Goal: Use online tool/utility: Utilize a website feature to perform a specific function

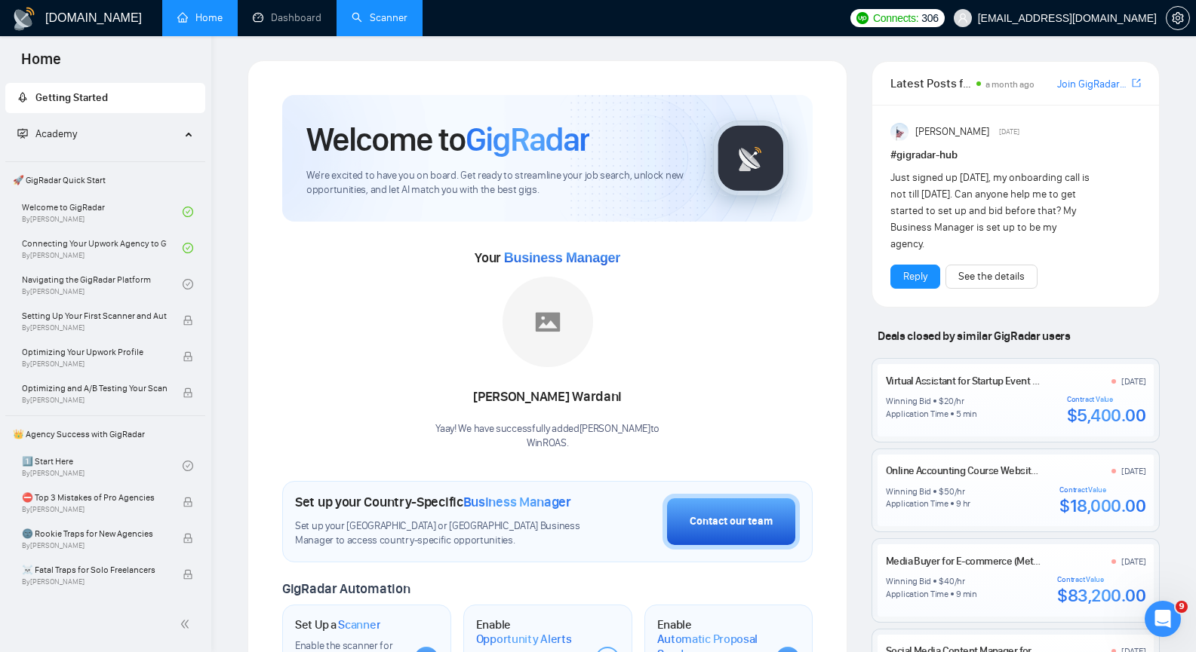
click at [374, 24] on link "Scanner" at bounding box center [380, 17] width 56 height 13
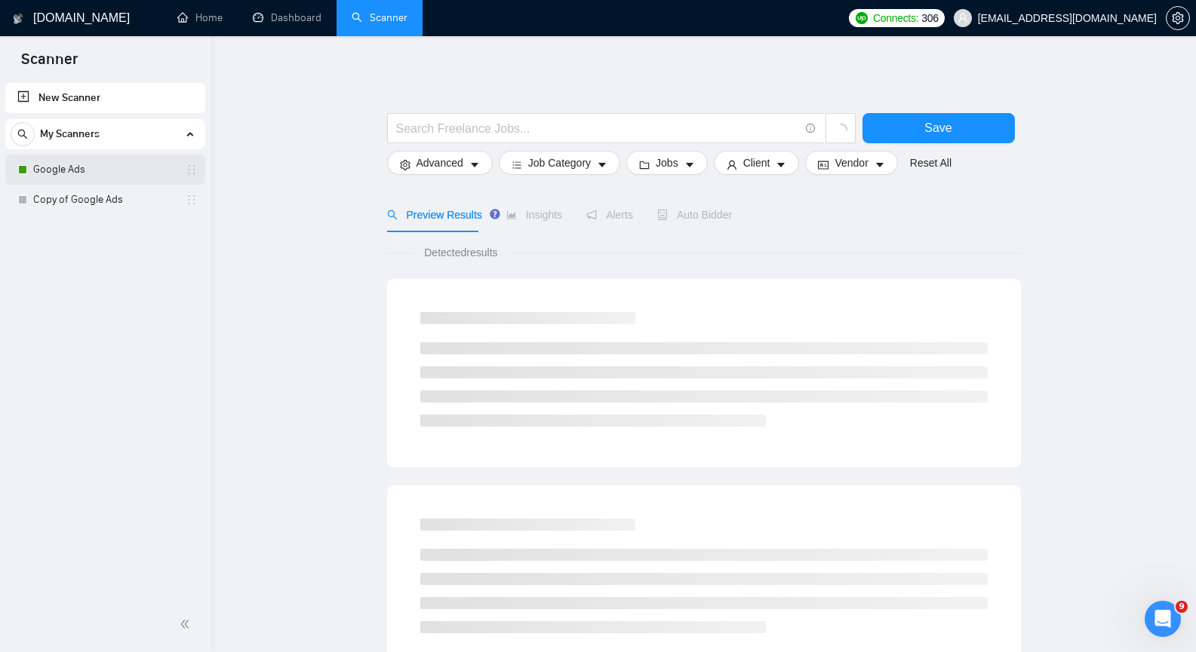
click at [121, 175] on link "Google Ads" at bounding box center [104, 170] width 143 height 30
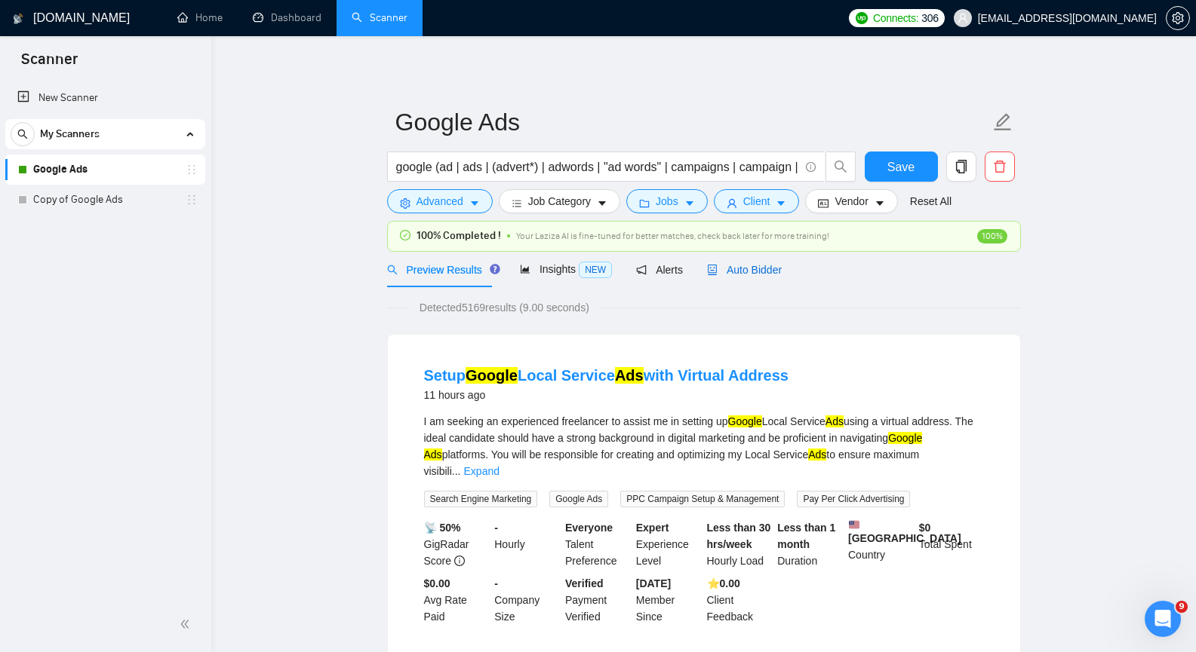
click at [729, 271] on span "Auto Bidder" at bounding box center [744, 270] width 75 height 12
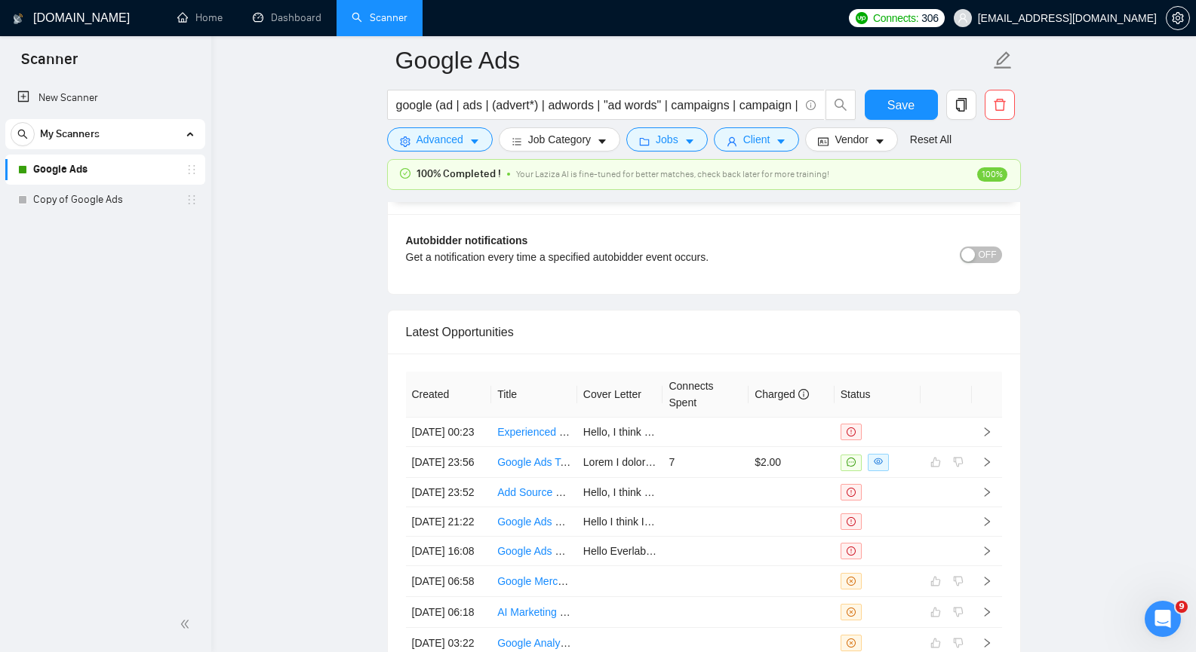
scroll to position [3647, 0]
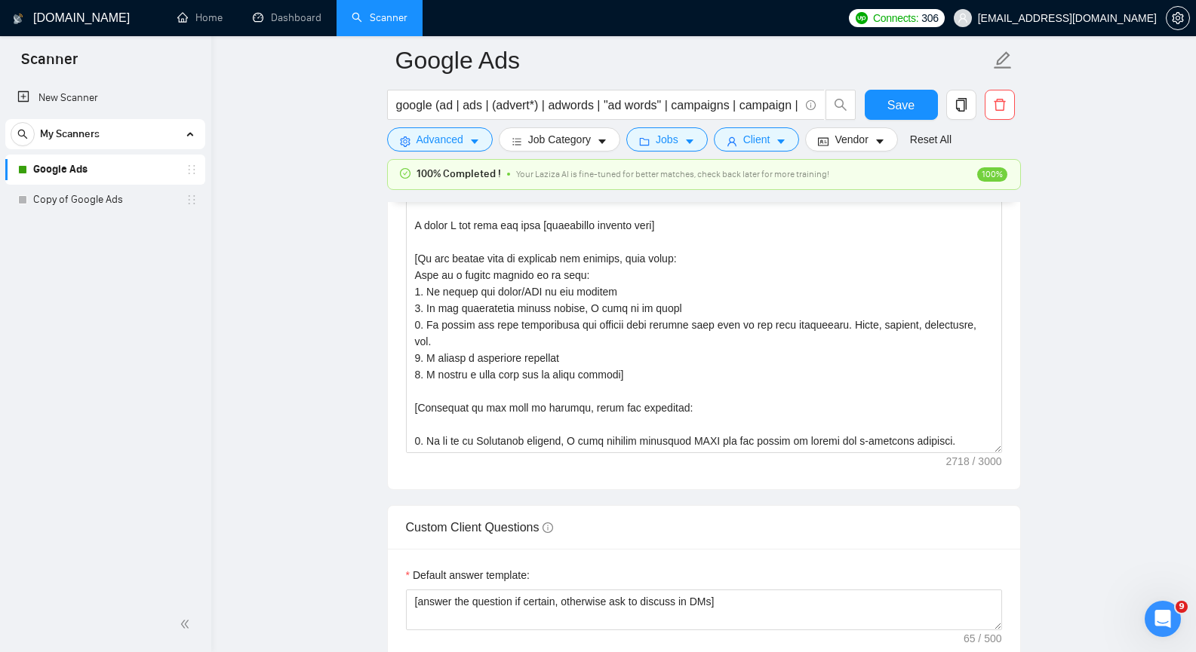
scroll to position [1868, 0]
